Goal: Task Accomplishment & Management: Complete application form

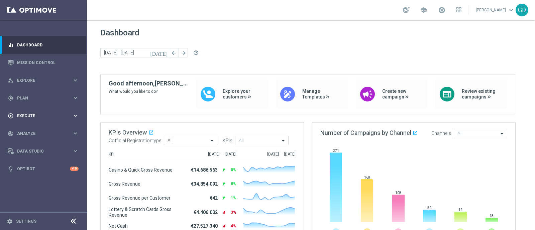
click at [24, 117] on span "Execute" at bounding box center [44, 116] width 55 height 4
click at [445, 11] on span at bounding box center [441, 9] width 7 height 7
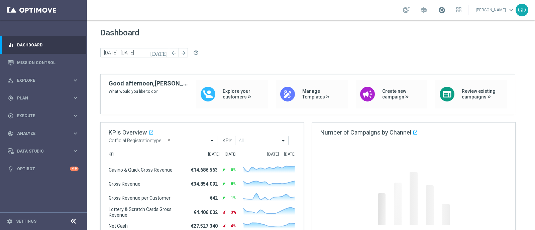
click at [445, 10] on span at bounding box center [441, 9] width 7 height 7
click at [445, 9] on span at bounding box center [441, 9] width 7 height 7
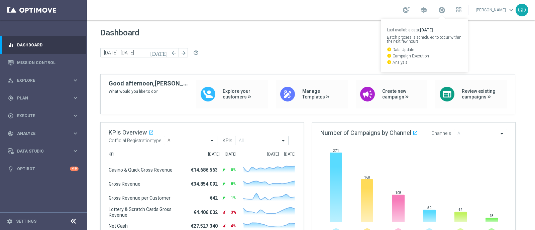
click at [336, 29] on span "Dashboard" at bounding box center [310, 32] width 421 height 9
click at [445, 9] on span at bounding box center [441, 9] width 7 height 7
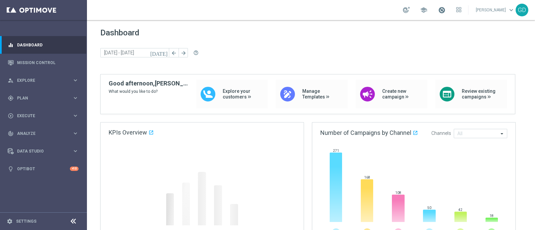
click at [445, 11] on span at bounding box center [441, 9] width 7 height 7
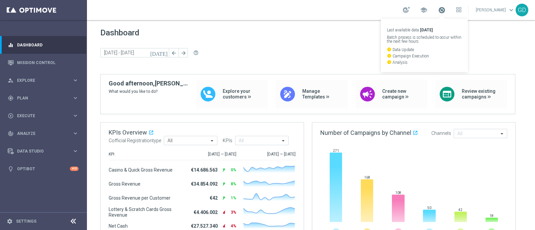
click at [445, 9] on span at bounding box center [441, 9] width 7 height 7
click at [404, 50] on p "watch_later Data Update" at bounding box center [424, 49] width 75 height 5
click at [445, 9] on span at bounding box center [441, 9] width 7 height 7
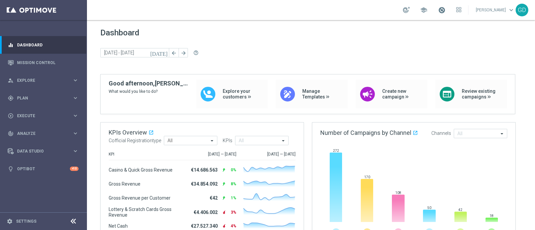
click at [445, 9] on span at bounding box center [441, 9] width 7 height 7
click at [445, 10] on span at bounding box center [441, 9] width 7 height 7
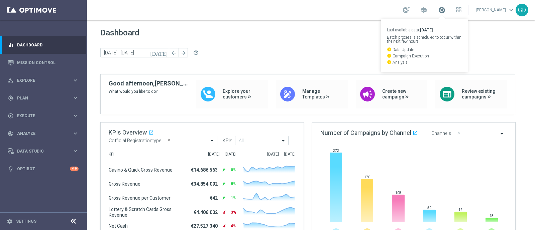
click at [445, 10] on span at bounding box center [441, 9] width 7 height 7
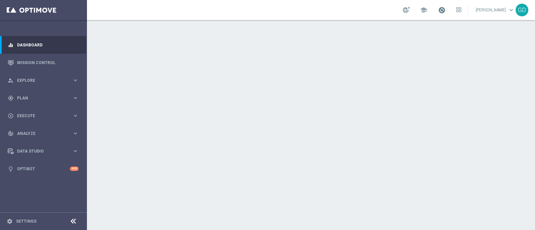
click at [445, 9] on span at bounding box center [441, 9] width 7 height 7
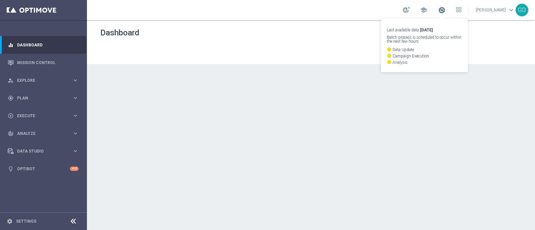
click at [445, 9] on span at bounding box center [441, 9] width 7 height 7
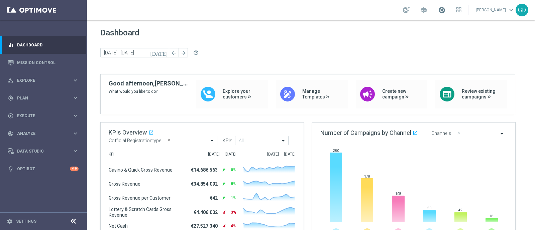
click at [445, 12] on span at bounding box center [441, 9] width 7 height 7
click at [445, 11] on span at bounding box center [441, 9] width 7 height 7
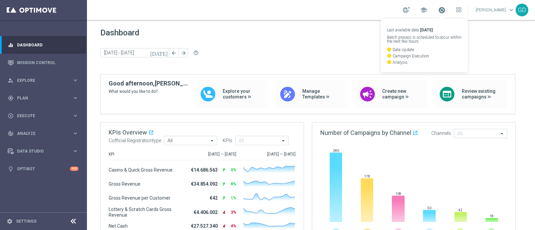
click at [445, 11] on span at bounding box center [441, 9] width 7 height 7
click at [324, 39] on div "Dashboard today 15 Sep 2025 - 19 Sep 2025 arrow_back arrow_forward help_outline" at bounding box center [310, 51] width 421 height 46
click at [445, 9] on span at bounding box center [441, 9] width 7 height 7
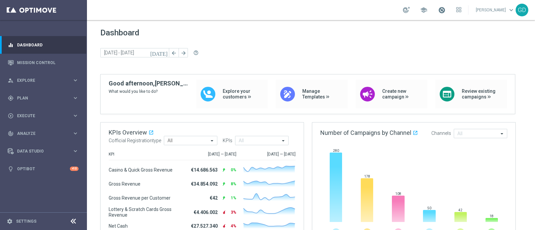
click at [445, 9] on span at bounding box center [441, 9] width 7 height 7
click at [391, 49] on icon "watch_later" at bounding box center [389, 49] width 5 height 5
click at [445, 8] on span at bounding box center [441, 9] width 7 height 7
click at [445, 10] on span at bounding box center [441, 9] width 7 height 7
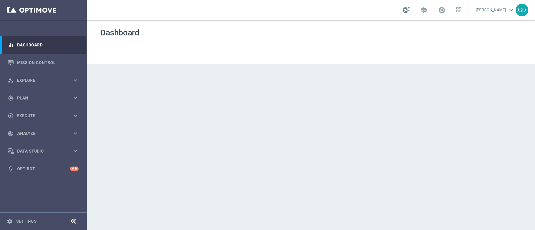
click at [410, 10] on div at bounding box center [406, 10] width 7 height 6
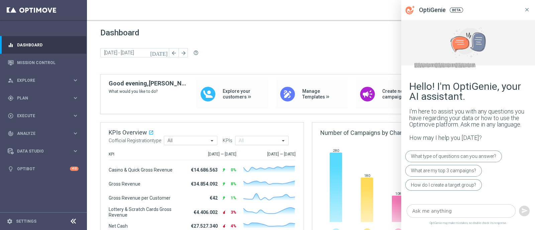
click at [526, 11] on icon at bounding box center [527, 10] width 6 height 6
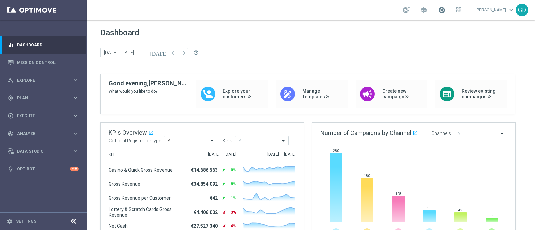
click at [445, 10] on span at bounding box center [441, 9] width 7 height 7
click at [27, 98] on span "Plan" at bounding box center [44, 98] width 55 height 4
click at [35, 111] on link "Target Groups" at bounding box center [43, 111] width 52 height 5
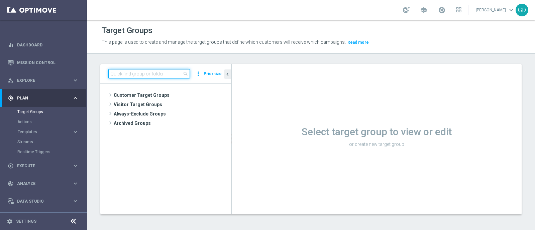
click at [131, 75] on input at bounding box center [149, 73] width 82 height 9
paste input "STAR GDA 2PP Pkr/GdC (NO Verticalisti Pkr e GdC)"
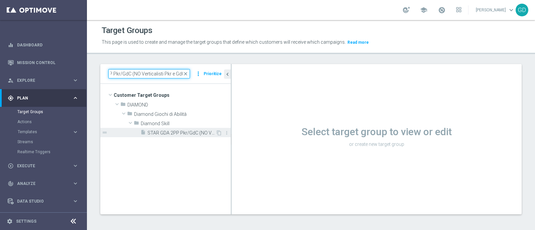
type input "STAR GDA 2PP Pkr/GdC (NO Verticalisti Pkr e GdC)"
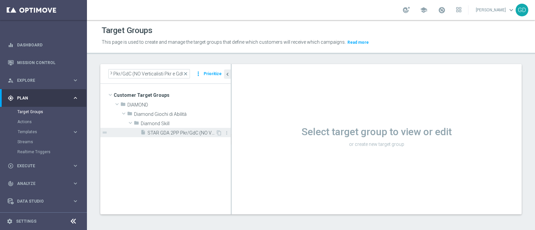
click at [168, 133] on span "STAR GDA 2PP Pkr/GdC (NO Verticalisti Pkr e GdC)" at bounding box center [181, 133] width 68 height 6
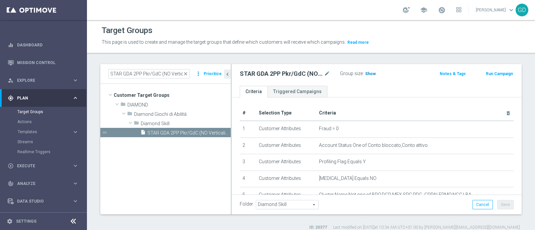
click at [371, 72] on span "Show" at bounding box center [370, 74] width 11 height 5
click at [368, 73] on span "76" at bounding box center [368, 75] width 6 height 6
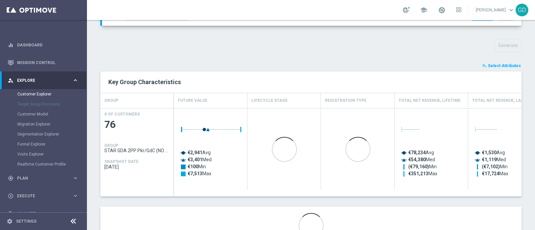
scroll to position [227, 0]
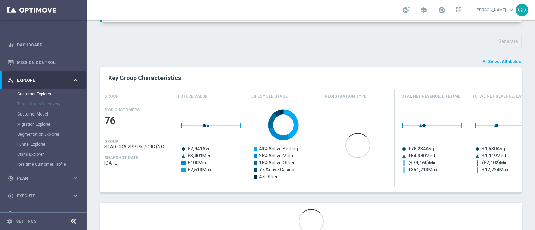
click at [505, 59] on span "Select Attributes" at bounding box center [504, 61] width 33 height 5
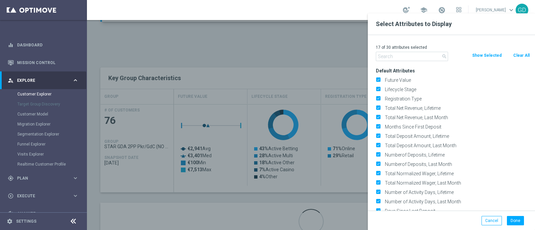
click at [523, 55] on button "Clear All" at bounding box center [521, 55] width 18 height 7
checkbox input "false"
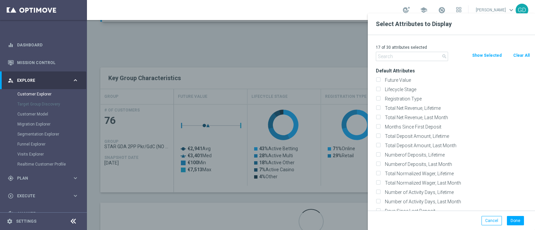
checkbox input "false"
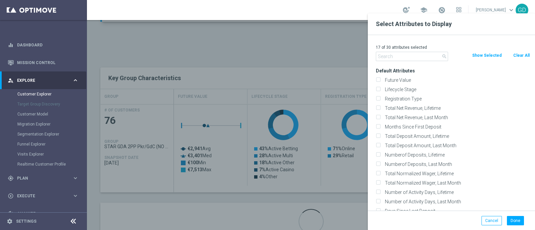
checkbox input "false"
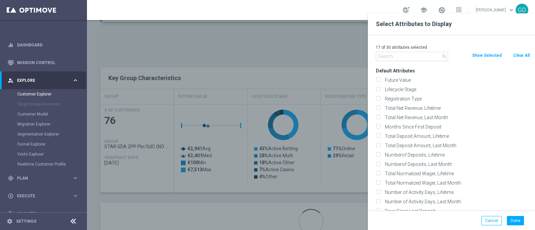
checkbox input "false"
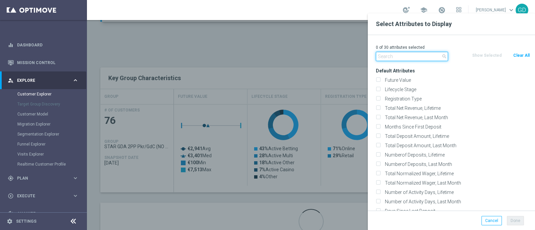
click at [395, 61] on input "text" at bounding box center [412, 56] width 72 height 9
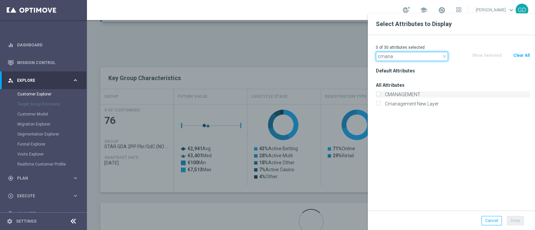
type input "cmana"
click at [377, 96] on input "CMANAGEMENT" at bounding box center [378, 95] width 4 height 4
checkbox input "true"
click at [404, 57] on input "cmana" at bounding box center [412, 56] width 72 height 9
type input "c"
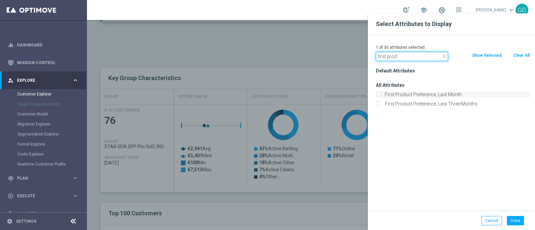
type input "first prod"
click at [377, 95] on input "First Product Preference, Last Month" at bounding box center [378, 95] width 4 height 4
checkbox input "true"
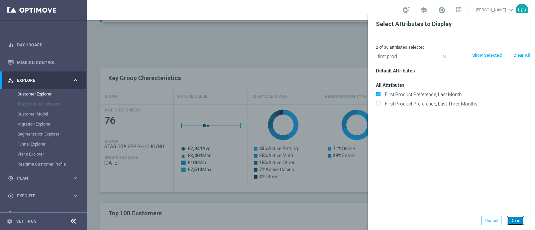
click at [516, 221] on button "Done" at bounding box center [515, 220] width 17 height 9
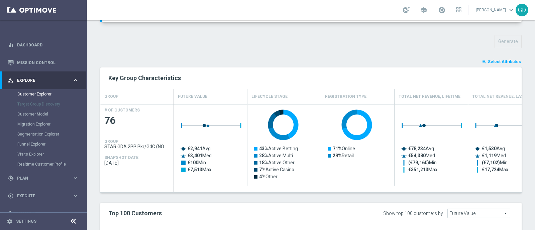
type input "Search"
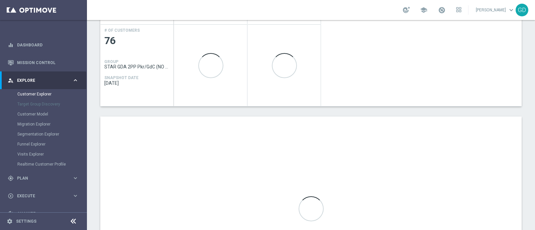
scroll to position [394, 0]
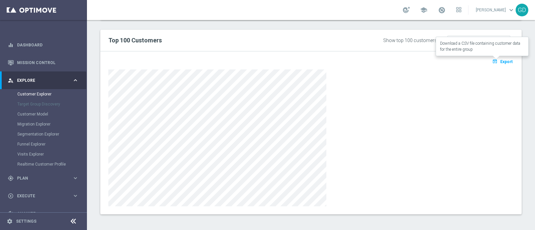
click at [500, 59] on span "Export" at bounding box center [506, 61] width 12 height 5
click at [25, 175] on div "gps_fixed Plan" at bounding box center [40, 178] width 65 height 6
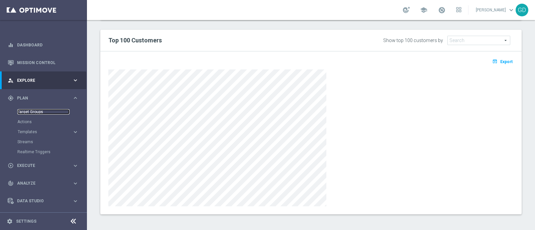
click at [36, 110] on link "Target Groups" at bounding box center [43, 111] width 52 height 5
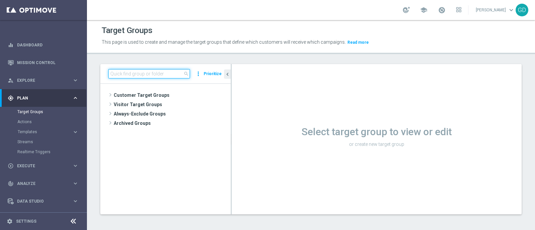
click at [138, 70] on input at bounding box center [149, 73] width 82 height 9
paste input "STAR GDA 2PP Pkr/GdC (NO Verticalisti Pkr e GdC)"
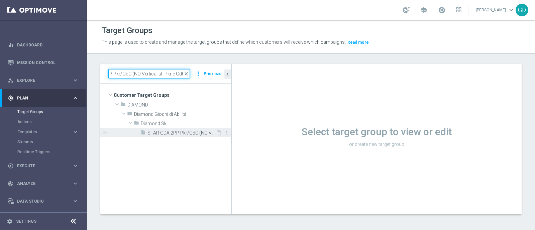
type input "STAR GDA 2PP Pkr/GdC (NO Verticalisti Pkr e GdC)"
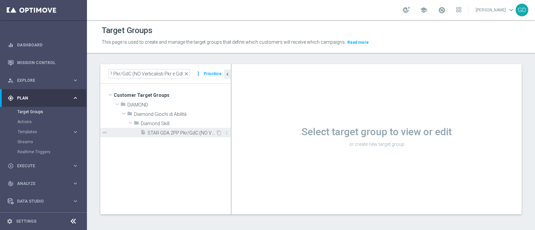
click at [169, 134] on span "STAR GDA 2PP Pkr/GdC (NO Verticalisti Pkr e GdC)" at bounding box center [181, 133] width 68 height 6
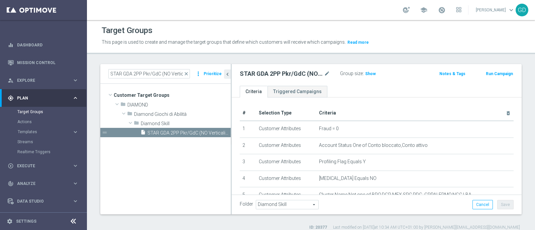
click at [496, 74] on button "Run Campaign" at bounding box center [499, 73] width 28 height 7
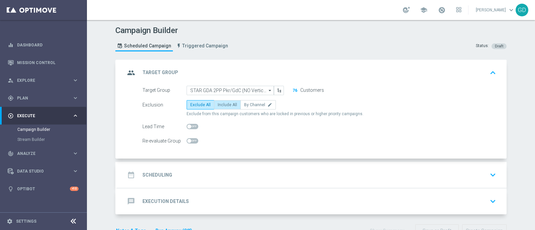
click at [224, 106] on span "Include All" at bounding box center [227, 105] width 19 height 5
click at [222, 106] on input "Include All" at bounding box center [220, 106] width 4 height 4
radio input "true"
click at [159, 177] on h2 "Scheduling" at bounding box center [157, 175] width 30 height 6
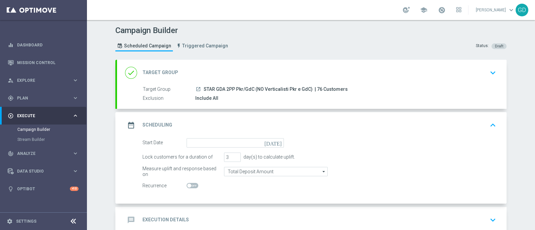
click at [276, 143] on icon "[DATE]" at bounding box center [274, 141] width 20 height 7
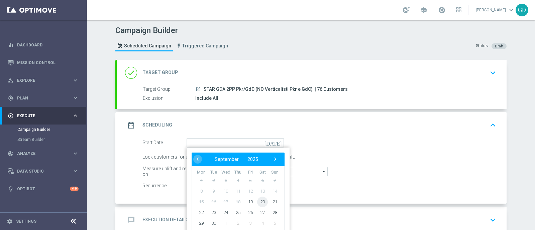
click at [258, 201] on span "20" at bounding box center [262, 202] width 11 height 11
type input "[DATE]"
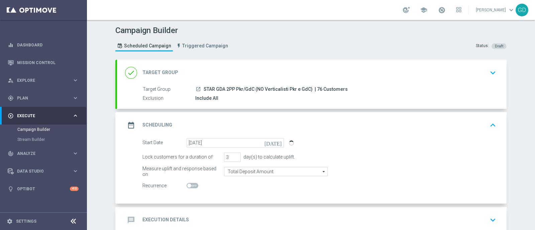
scroll to position [38, 0]
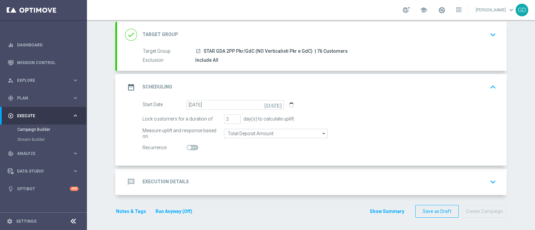
click at [169, 181] on h2 "Execution Details" at bounding box center [165, 182] width 46 height 6
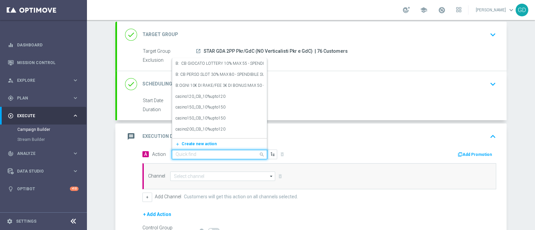
click at [199, 153] on input "text" at bounding box center [212, 155] width 75 height 6
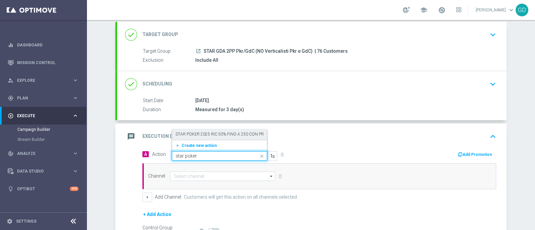
drag, startPoint x: 202, startPoint y: 154, endPoint x: 167, endPoint y: 153, distance: 34.5
click at [167, 153] on span "Action Quick find star poker STAR POKER 2025 RIC 50% FINO A 250 CON PROGRESSIVO…" at bounding box center [214, 155] width 125 height 9
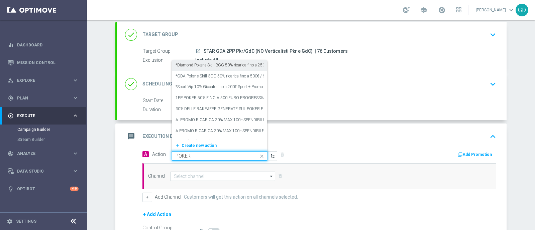
type input "POKER E"
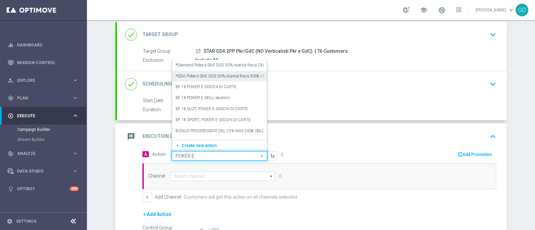
click at [193, 74] on label "*GDA Poker e Skill 3GG 50% ricarica fino a 500€ / 5€ di bonus ogni 10€ di rake …" at bounding box center [277, 77] width 204 height 6
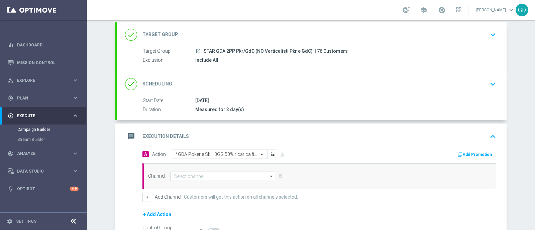
click at [268, 172] on icon "arrow_drop_down" at bounding box center [271, 176] width 7 height 9
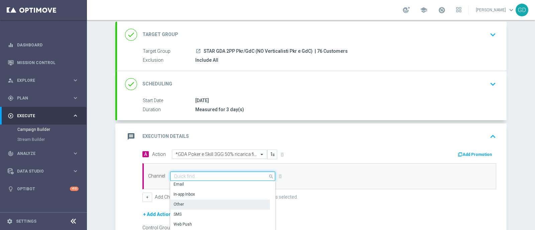
scroll to position [0, 0]
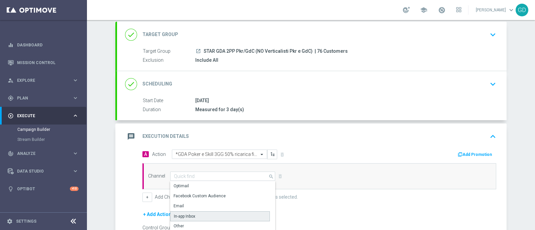
click at [211, 213] on div "In-app Inbox" at bounding box center [220, 217] width 100 height 10
type input "In-app Inbox"
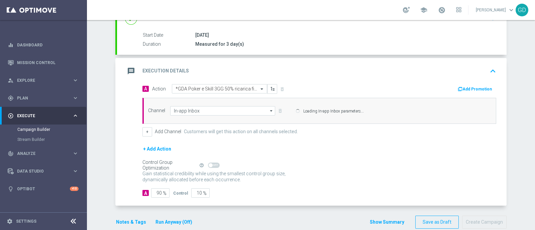
scroll to position [114, 0]
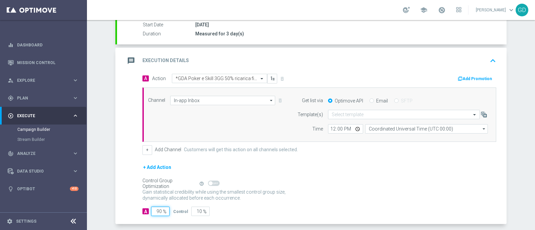
drag, startPoint x: 159, startPoint y: 211, endPoint x: 149, endPoint y: 211, distance: 10.4
click at [151, 211] on input "90" at bounding box center [160, 211] width 18 height 9
type input "10"
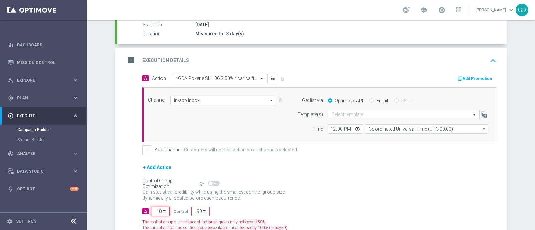
type input "90"
type input "100"
type input "0"
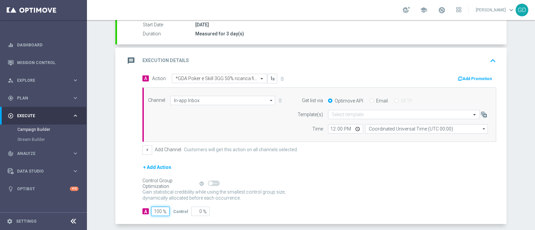
type input "100"
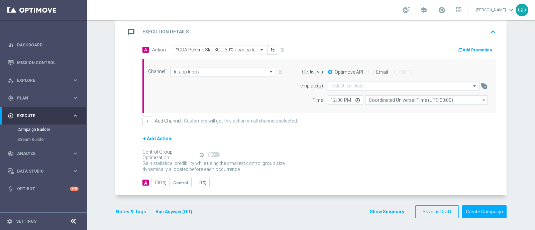
click at [123, 210] on button "Notes & Tags" at bounding box center [130, 212] width 31 height 8
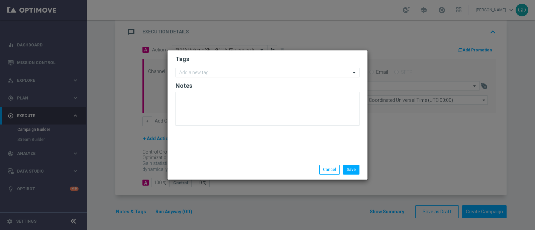
click at [219, 76] on div at bounding box center [264, 73] width 172 height 7
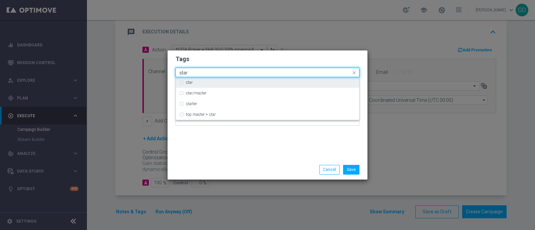
click at [180, 83] on div "star" at bounding box center [267, 82] width 176 height 11
type input "star"
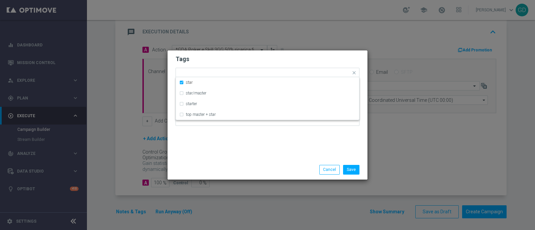
click at [245, 57] on h2 "Tags" at bounding box center [267, 59] width 184 height 8
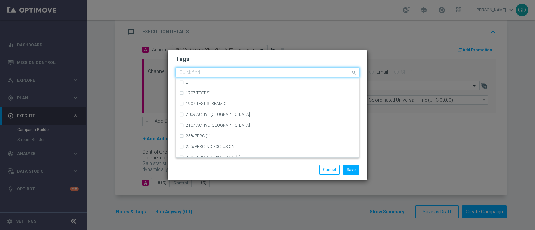
click at [231, 71] on input "text" at bounding box center [264, 73] width 171 height 6
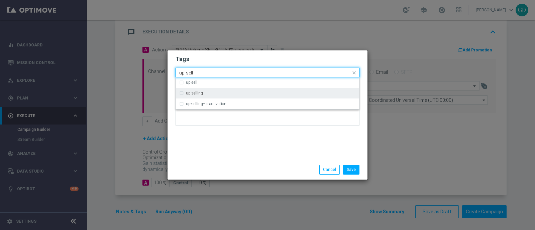
click at [187, 96] on div "up-selling" at bounding box center [267, 93] width 176 height 11
type input "up-sell"
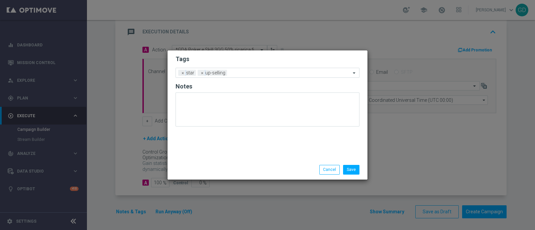
click at [250, 50] on modal-container "Tags Add a new tag × star × up-selling Notes Save Cancel" at bounding box center [267, 115] width 535 height 230
click at [251, 71] on input "text" at bounding box center [290, 74] width 121 height 6
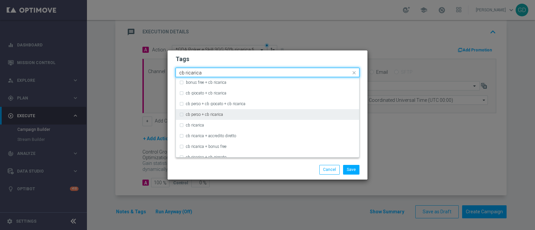
click at [181, 116] on div "cb perso + cb ricarica" at bounding box center [267, 114] width 176 height 11
type input "cb ricarica"
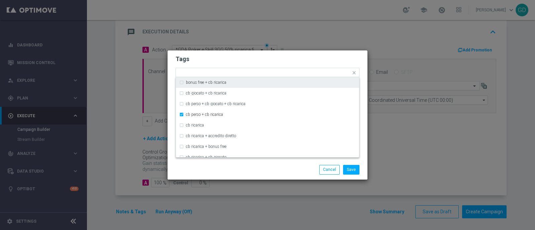
click at [266, 56] on h2 "Tags" at bounding box center [267, 59] width 184 height 8
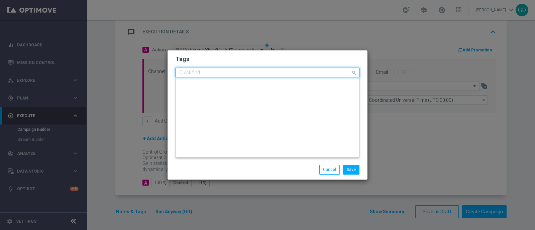
click at [303, 69] on div "Quick find × star × up-selling × [PERSON_NAME] + cb ricarica" at bounding box center [263, 73] width 175 height 8
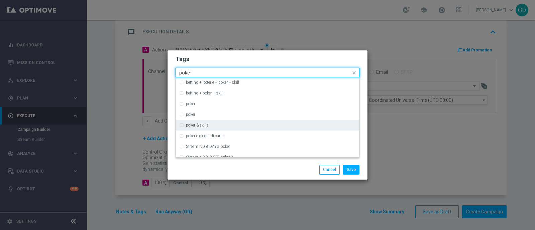
click at [183, 125] on div "poker & skills" at bounding box center [267, 125] width 176 height 11
type input "poker"
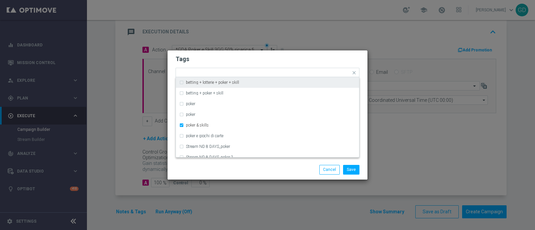
click at [261, 56] on h2 "Tags" at bounding box center [267, 59] width 184 height 8
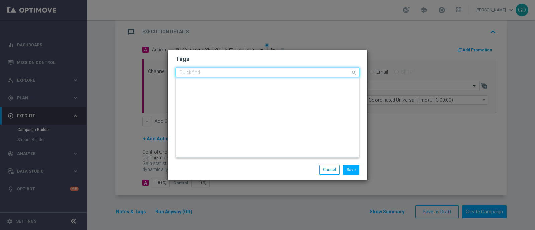
click at [339, 74] on input "text" at bounding box center [264, 73] width 171 height 6
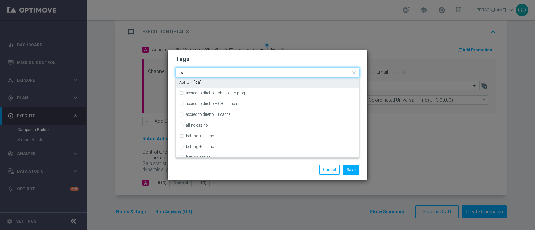
type input "c"
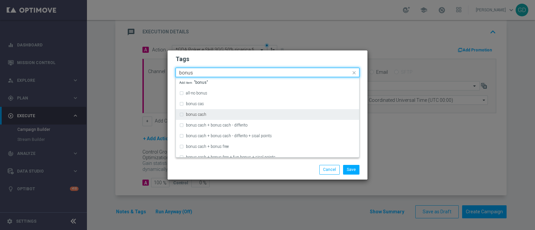
click at [185, 114] on div "bonus cash" at bounding box center [267, 114] width 176 height 11
type input "bonus"
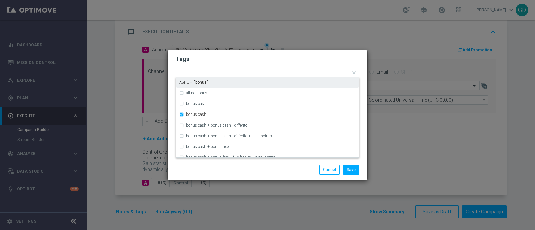
click at [271, 62] on h2 "Tags" at bounding box center [267, 59] width 184 height 8
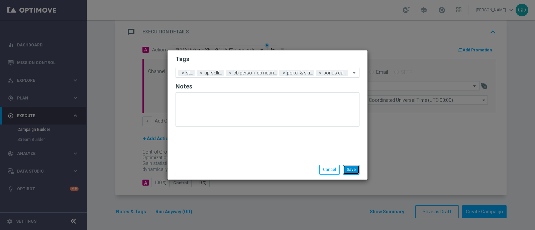
click at [348, 171] on button "Save" at bounding box center [351, 169] width 16 height 9
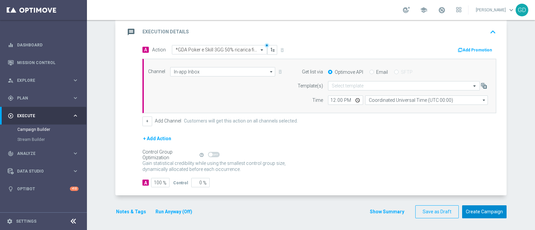
click at [476, 208] on button "Create Campaign" at bounding box center [484, 212] width 44 height 13
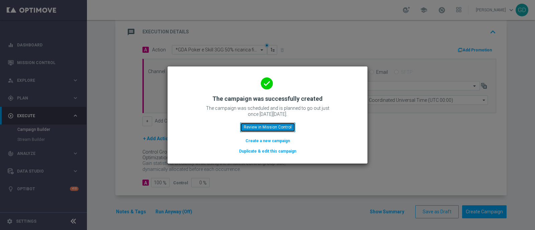
click at [272, 126] on button "Review in Mission Control" at bounding box center [267, 127] width 55 height 9
